Goal: Task Accomplishment & Management: Manage account settings

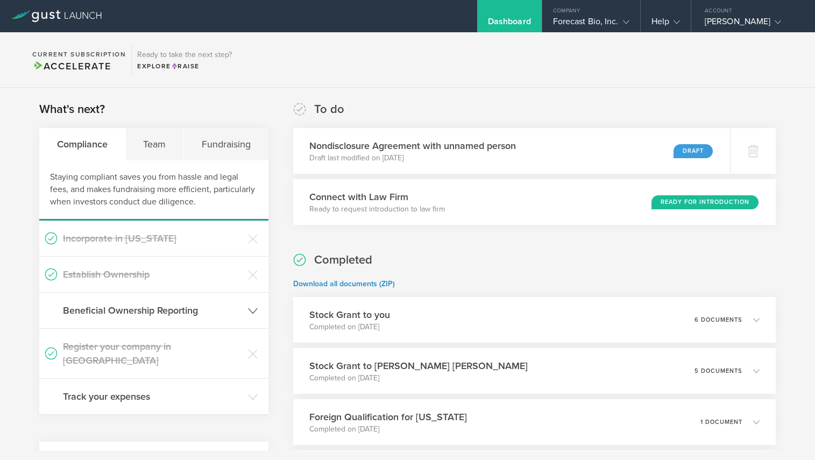
click at [150, 306] on h3 "Beneficial Ownership Reporting" at bounding box center [153, 310] width 180 height 14
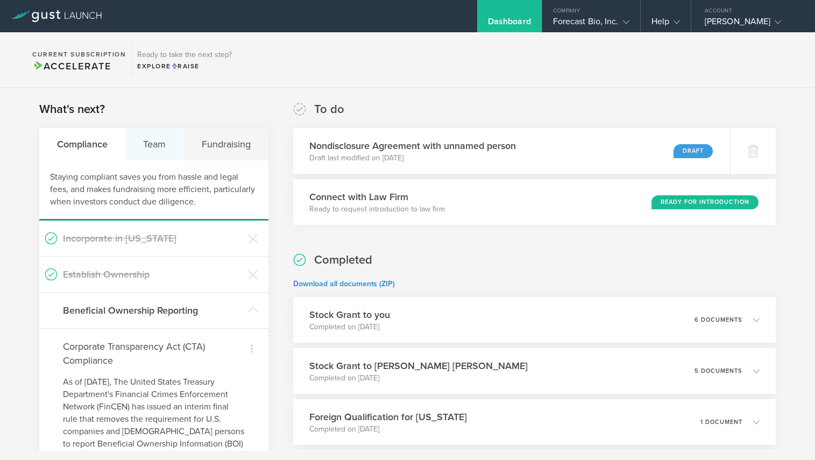
click at [162, 142] on div "Team" at bounding box center [155, 144] width 59 height 32
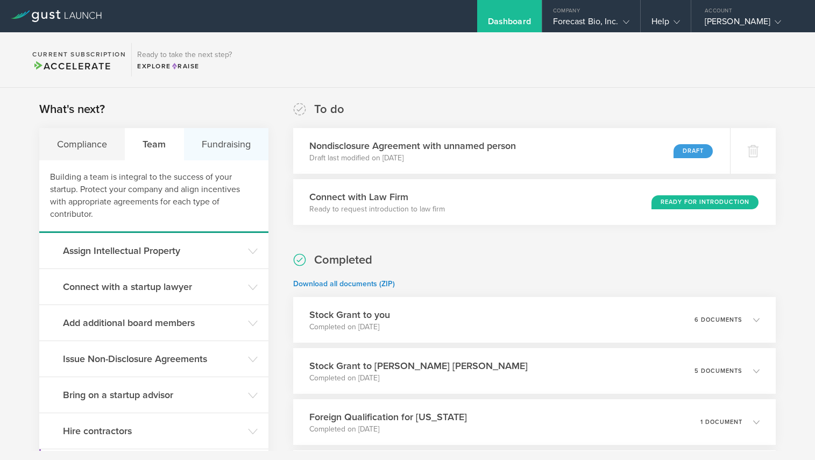
click at [209, 141] on div "Fundraising" at bounding box center [226, 144] width 84 height 32
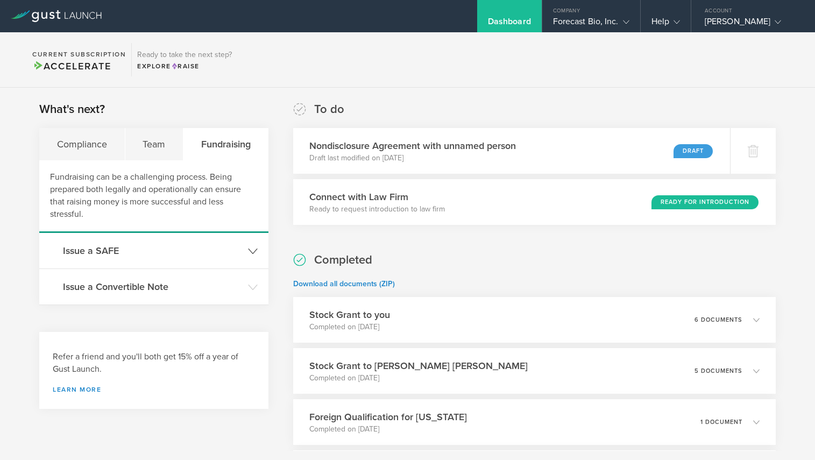
click at [104, 244] on h3 "Issue a SAFE" at bounding box center [153, 251] width 180 height 14
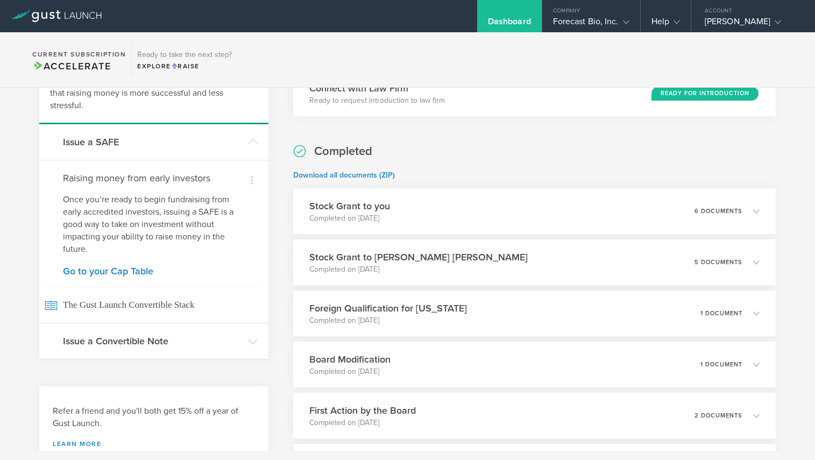
scroll to position [129, 0]
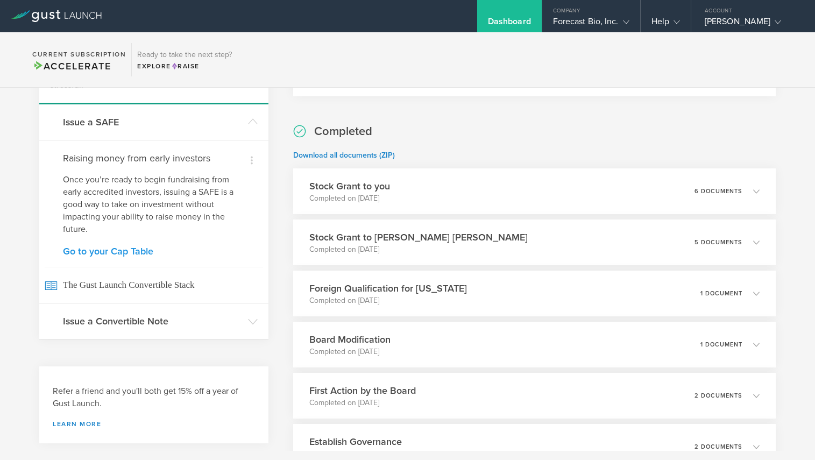
click at [125, 252] on link "Go to your Cap Table" at bounding box center [154, 251] width 182 height 10
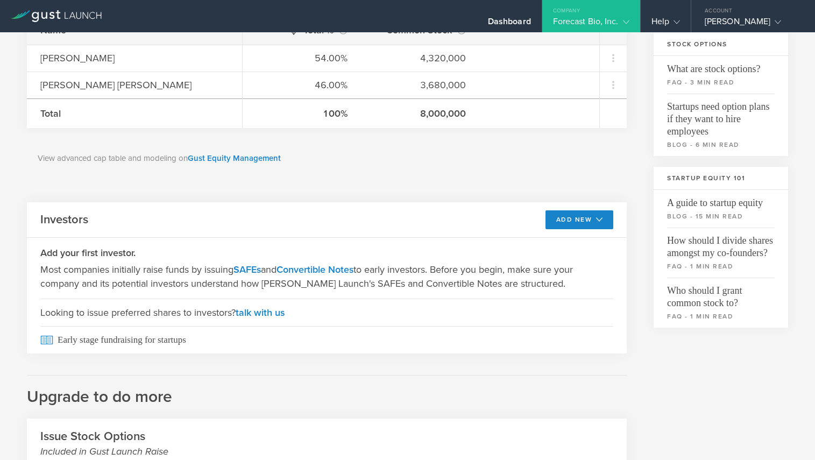
scroll to position [237, 0]
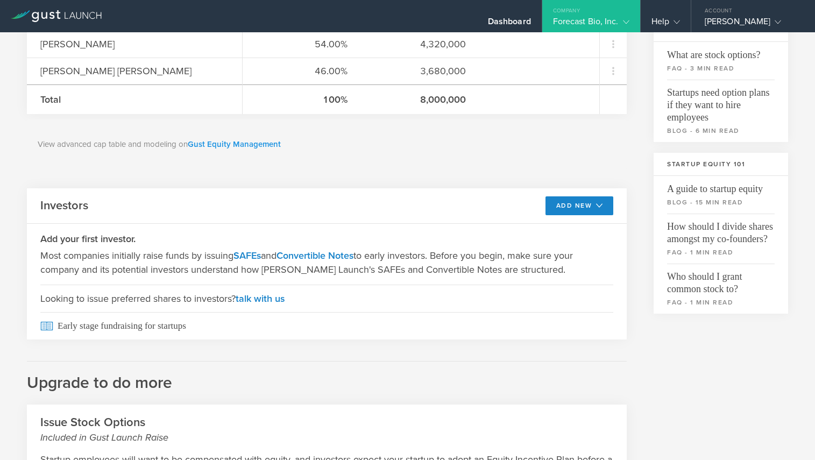
click at [242, 147] on link "Gust Equity Management" at bounding box center [234, 144] width 93 height 10
